Goal: Transaction & Acquisition: Subscribe to service/newsletter

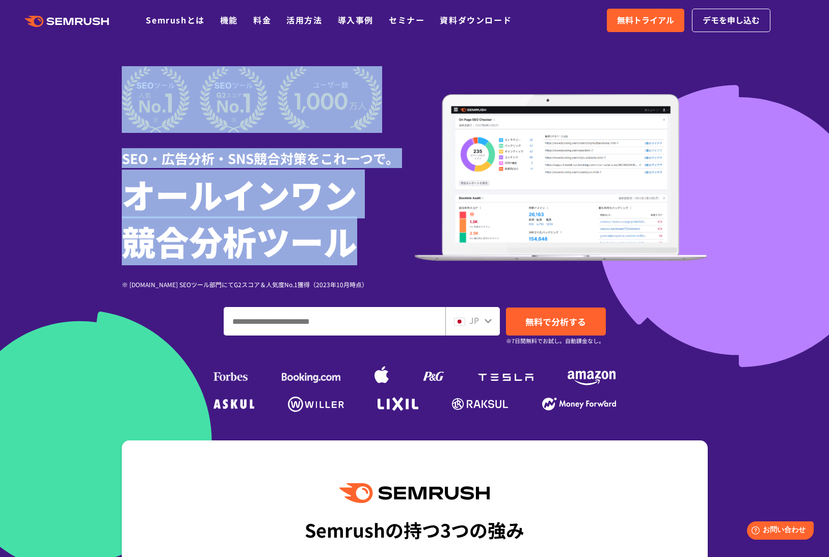
drag, startPoint x: 89, startPoint y: 169, endPoint x: 357, endPoint y: 263, distance: 284.3
click at [357, 263] on section "SEO・広告分析・SNS競合対策をこれ一つで。 オールインワン 競合分析ツール ※ [DOMAIN_NAME] SEOツール部門にてG2スコア＆人気度No.1…" at bounding box center [414, 284] width 829 height 568
click at [552, 49] on div at bounding box center [414, 284] width 829 height 568
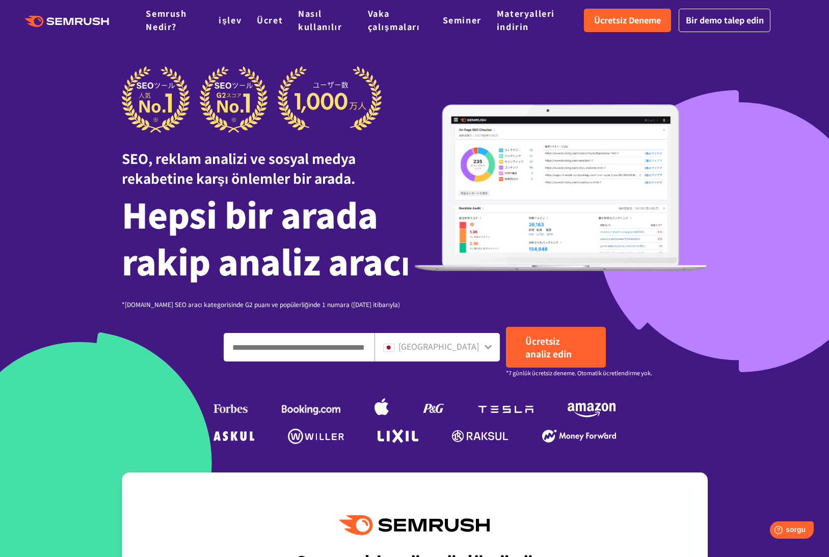
click at [71, 148] on div at bounding box center [414, 300] width 829 height 600
click at [262, 20] on font "Ücret" at bounding box center [270, 20] width 26 height 12
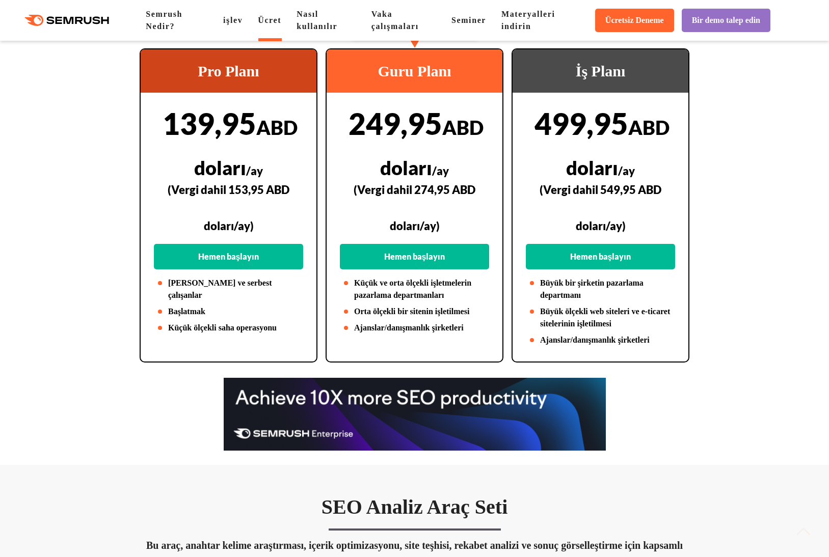
scroll to position [306, 0]
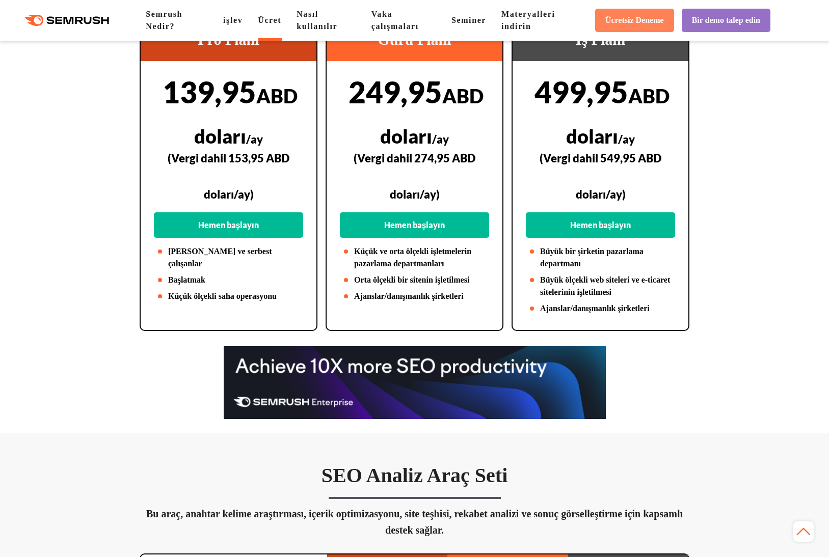
click at [639, 18] on font "Ücretsiz Deneme" at bounding box center [634, 20] width 59 height 9
